Goal: Entertainment & Leisure: Consume media (video, audio)

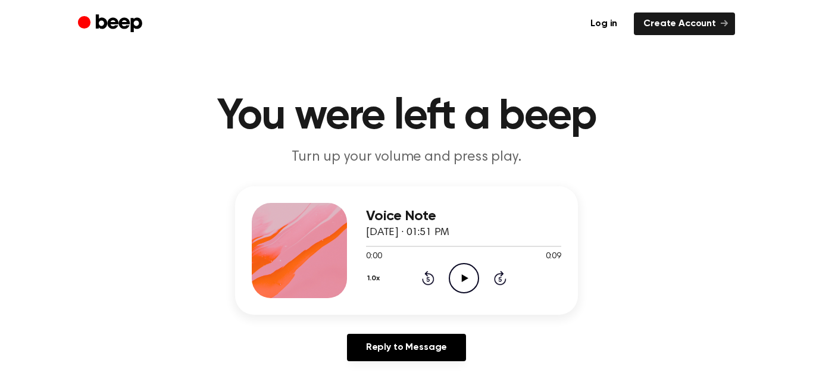
click at [460, 277] on icon "Play Audio" at bounding box center [464, 278] width 30 height 30
click at [443, 266] on div "1.0x Rewind 5 seconds Play Audio Skip 5 seconds" at bounding box center [463, 278] width 195 height 30
click at [471, 280] on icon "Play Audio" at bounding box center [464, 278] width 30 height 30
click at [460, 274] on icon "Play Audio" at bounding box center [464, 278] width 30 height 30
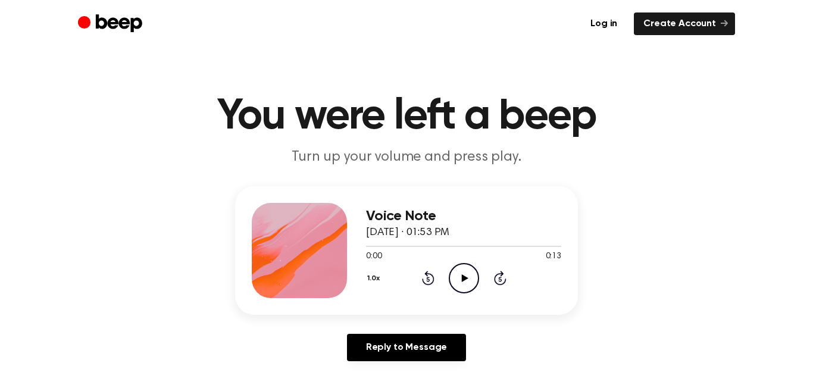
click at [461, 274] on icon "Play Audio" at bounding box center [464, 278] width 30 height 30
click at [462, 283] on icon "Play Audio" at bounding box center [464, 278] width 30 height 30
click at [470, 274] on icon "Play Audio" at bounding box center [464, 278] width 30 height 30
click at [468, 278] on icon "Play Audio" at bounding box center [464, 278] width 30 height 30
